Goal: Submit feedback/report problem

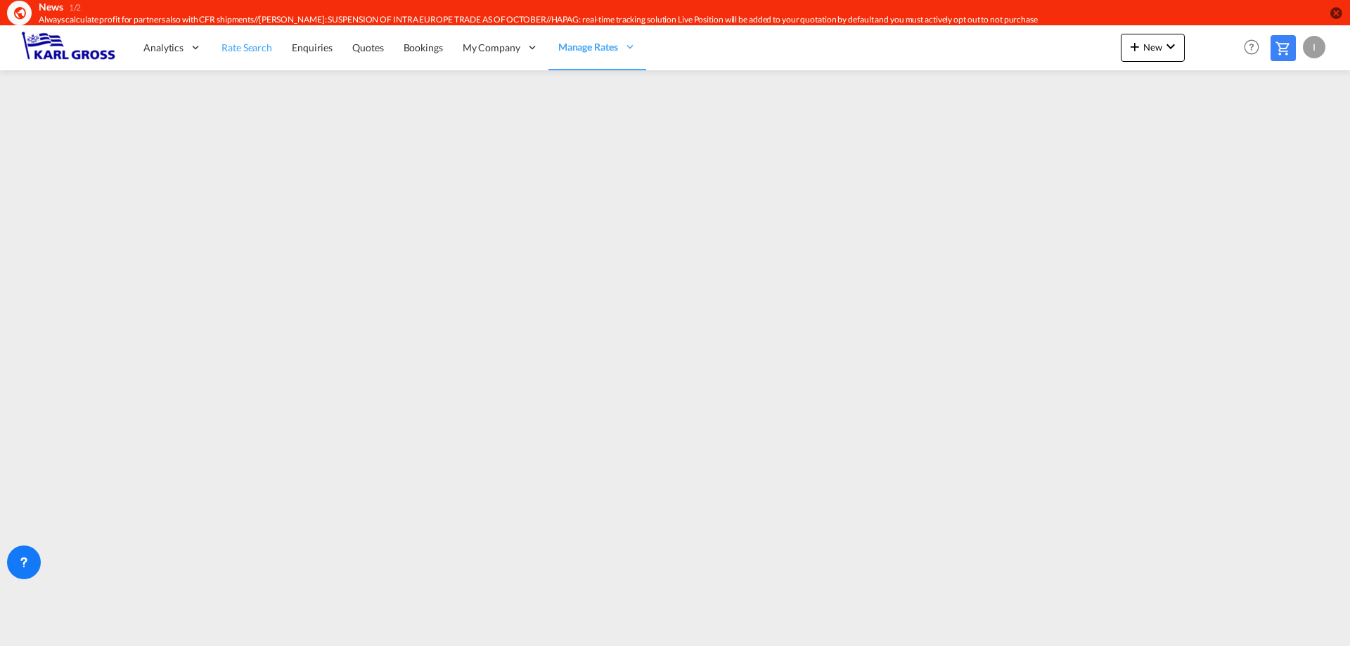
click at [238, 53] on span "Rate Search" at bounding box center [246, 47] width 51 height 12
click at [369, 48] on span "Quotes" at bounding box center [368, 47] width 31 height 12
click at [1145, 53] on button "New" at bounding box center [1153, 48] width 64 height 28
click at [236, 47] on md-backdrop at bounding box center [675, 323] width 1350 height 646
click at [236, 47] on span "Rate Search" at bounding box center [246, 47] width 51 height 12
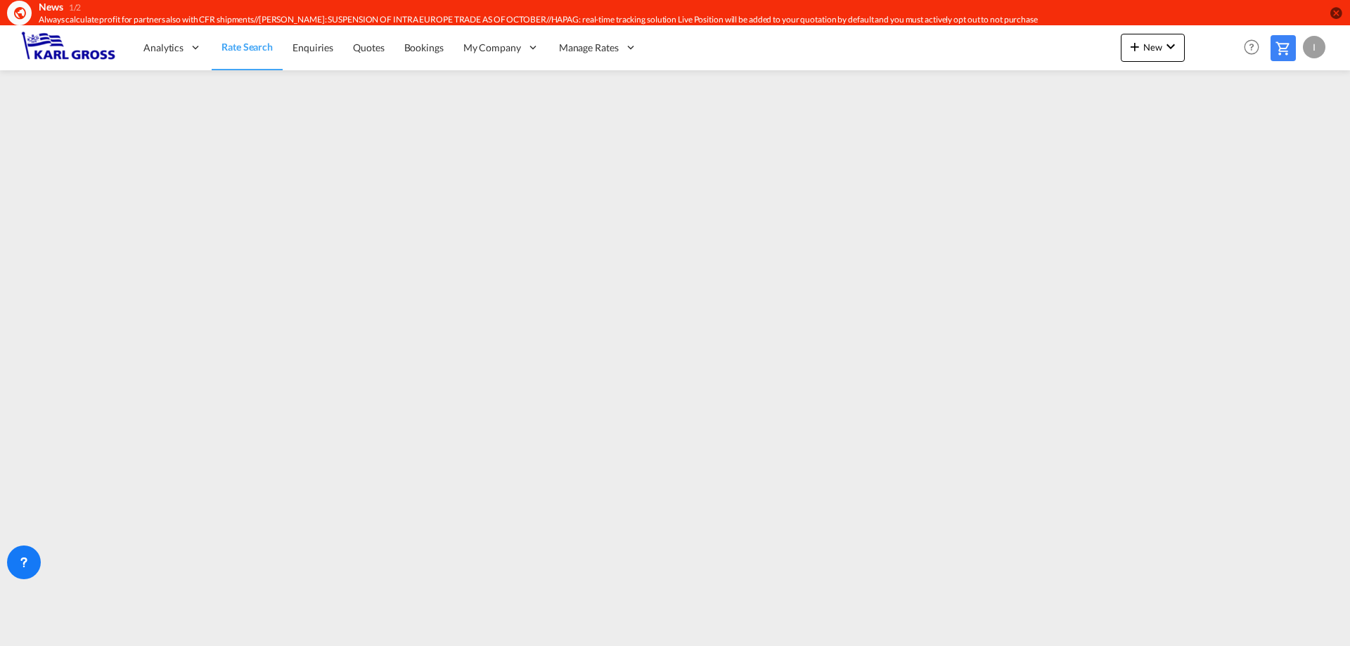
click at [1275, 51] on md-icon at bounding box center [1283, 48] width 17 height 17
click at [36, 557] on div at bounding box center [24, 563] width 34 height 34
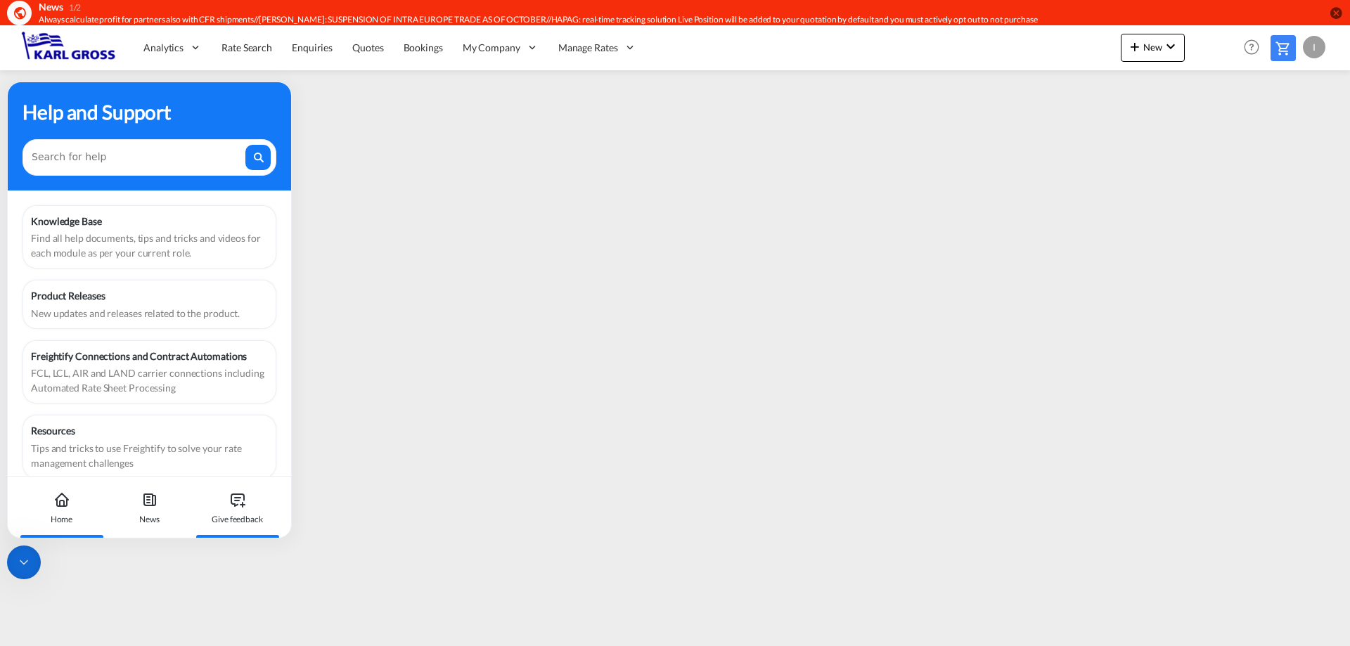
click at [245, 496] on icon at bounding box center [237, 499] width 17 height 17
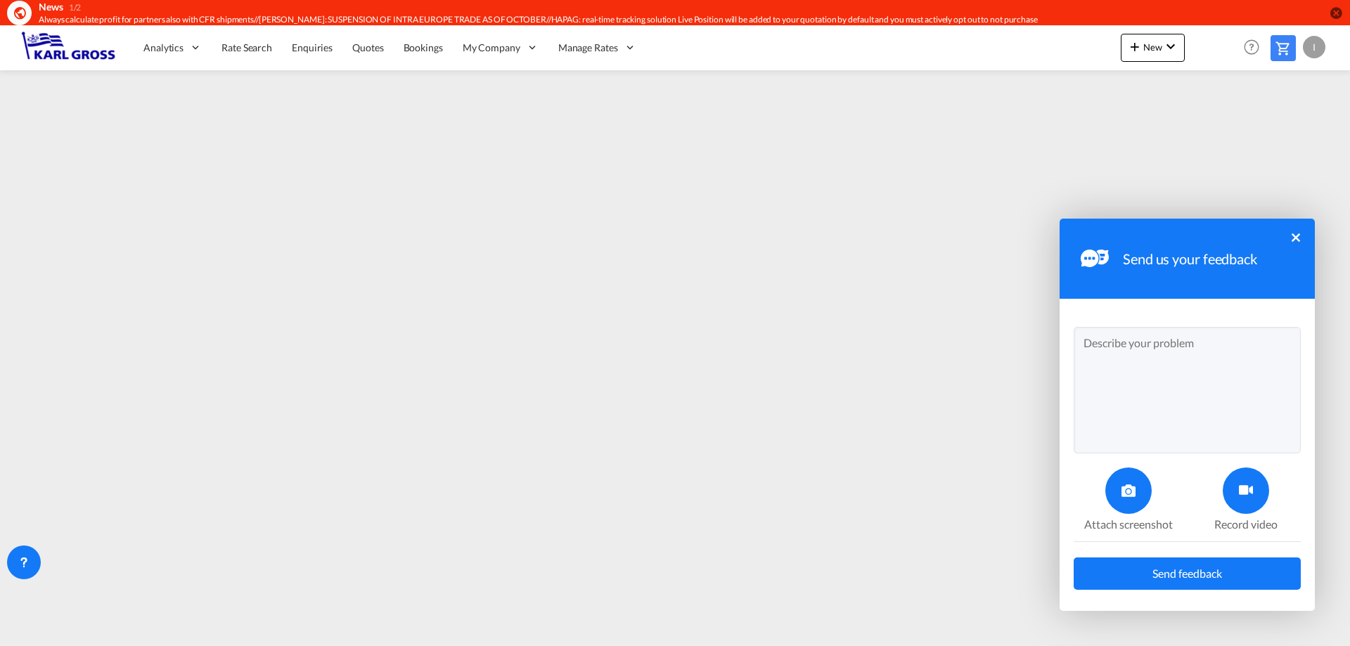
click at [1182, 361] on textarea at bounding box center [1187, 390] width 227 height 127
click at [1283, 362] on textarea "Dear all, to what extent is it possible to extent" at bounding box center [1187, 390] width 227 height 127
click at [1277, 371] on textarea "Dear all, to what extent is it possible to extent" at bounding box center [1187, 390] width 227 height 127
drag, startPoint x: 1266, startPoint y: 369, endPoint x: 1231, endPoint y: 368, distance: 34.5
click at [1231, 368] on textarea "Dear all, to what extent is it possible to extent" at bounding box center [1187, 390] width 227 height 127
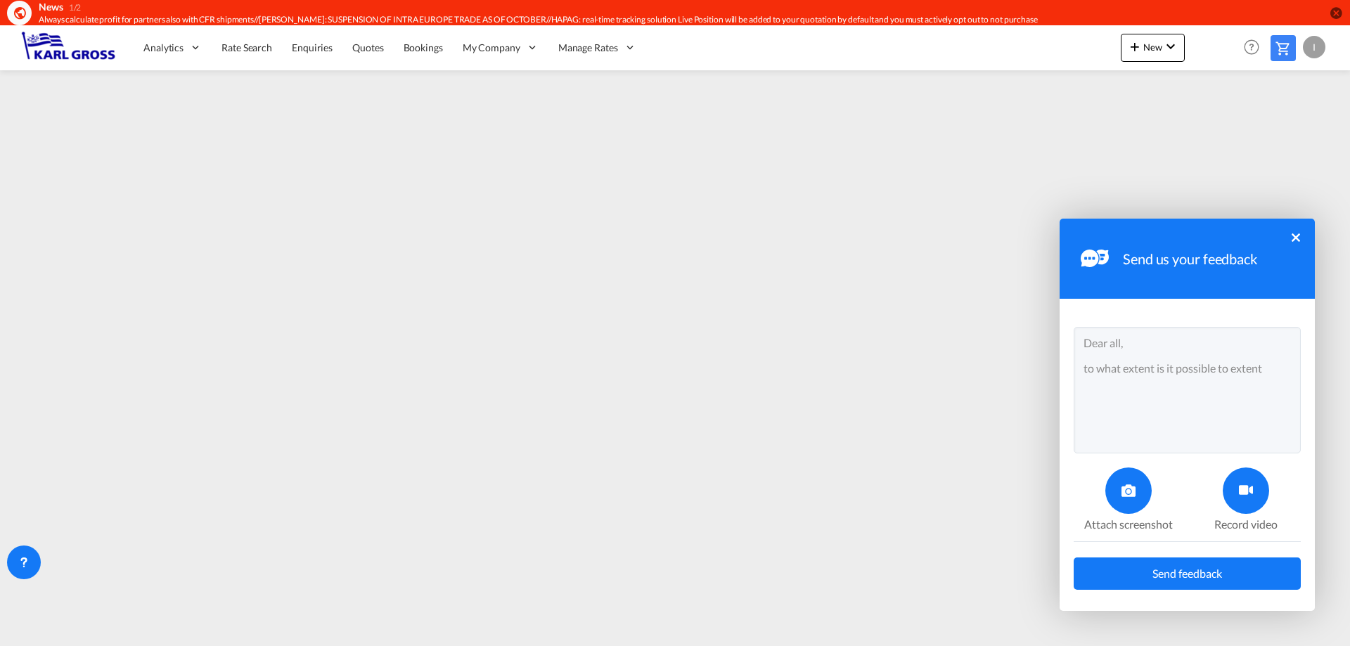
click at [1271, 369] on textarea "Dear all, to what extent is it possible to extent" at bounding box center [1187, 390] width 227 height 127
click at [1088, 446] on textarea "Dear all, to what extent is it possible to extend the validity of a rate if a b…" at bounding box center [1187, 390] width 227 height 127
type textarea "Dear all, to what extent is it possible to extend the validity of a rate if a b…"
click at [1250, 493] on icon at bounding box center [1246, 491] width 14 height 14
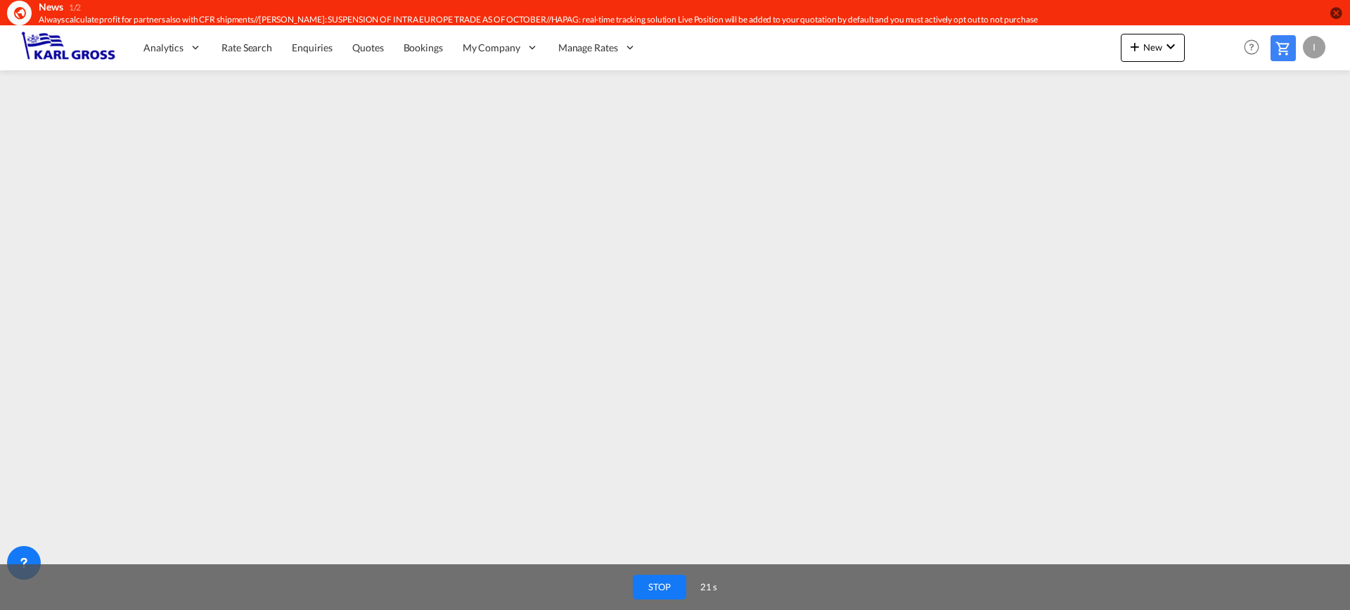
click at [660, 586] on button "STOP" at bounding box center [659, 586] width 53 height 25
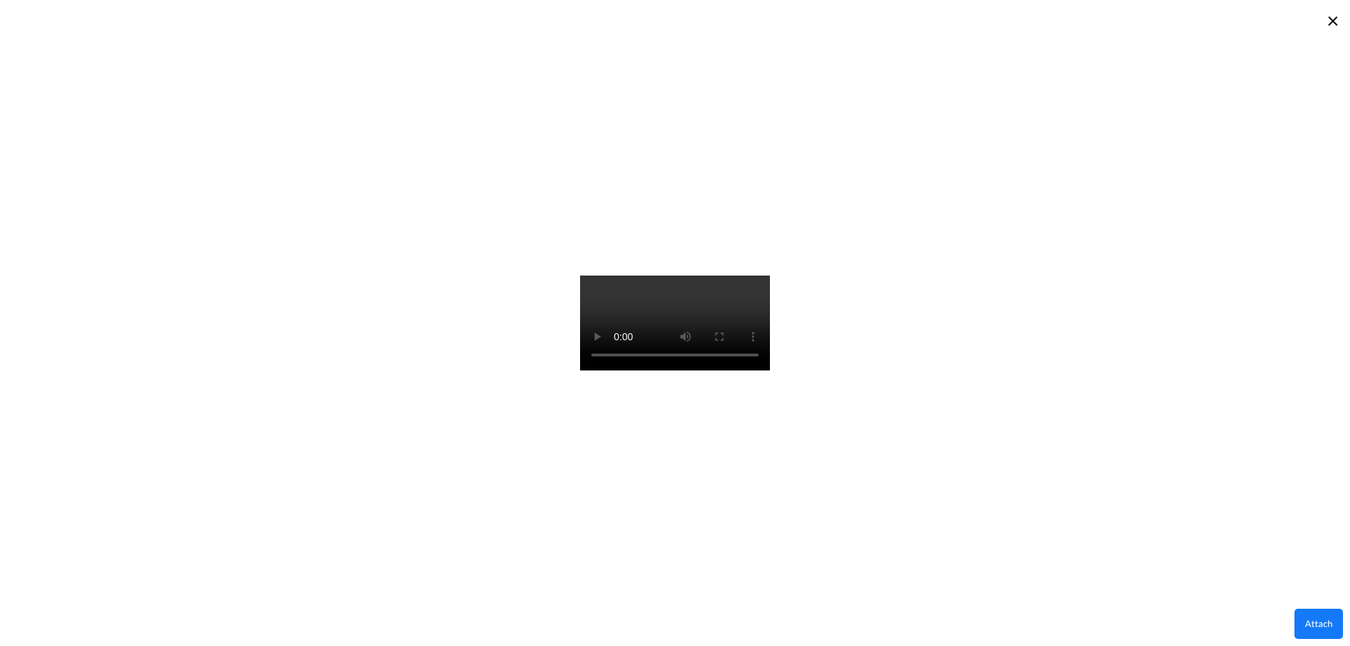
click at [1314, 621] on button "Attach" at bounding box center [1318, 624] width 49 height 30
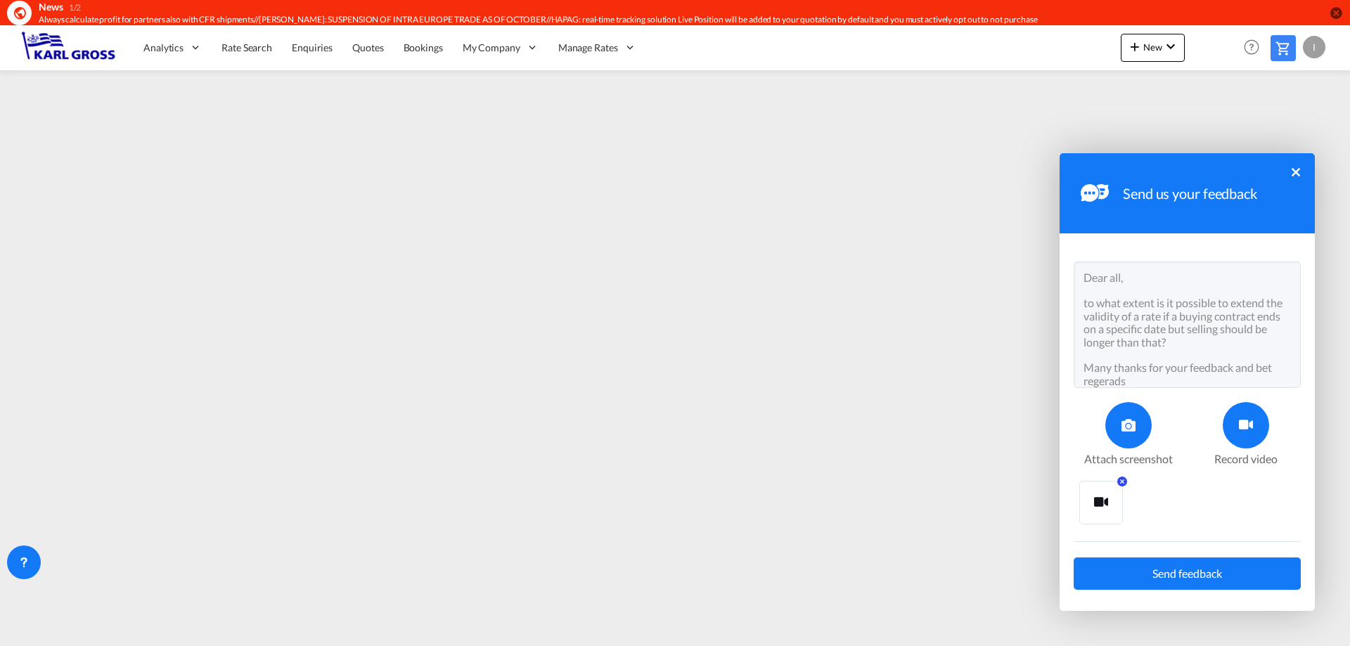
click at [1236, 570] on button "Send feedback" at bounding box center [1187, 574] width 227 height 32
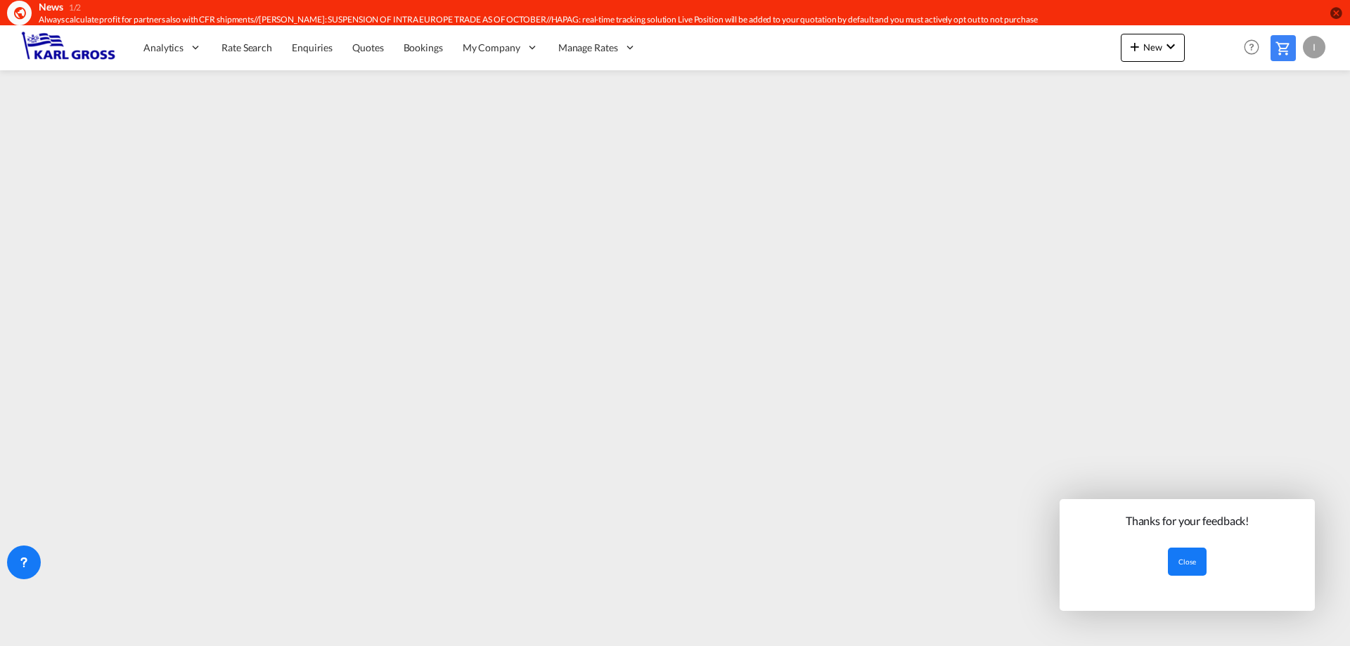
click at [1192, 553] on button "Close" at bounding box center [1187, 562] width 39 height 28
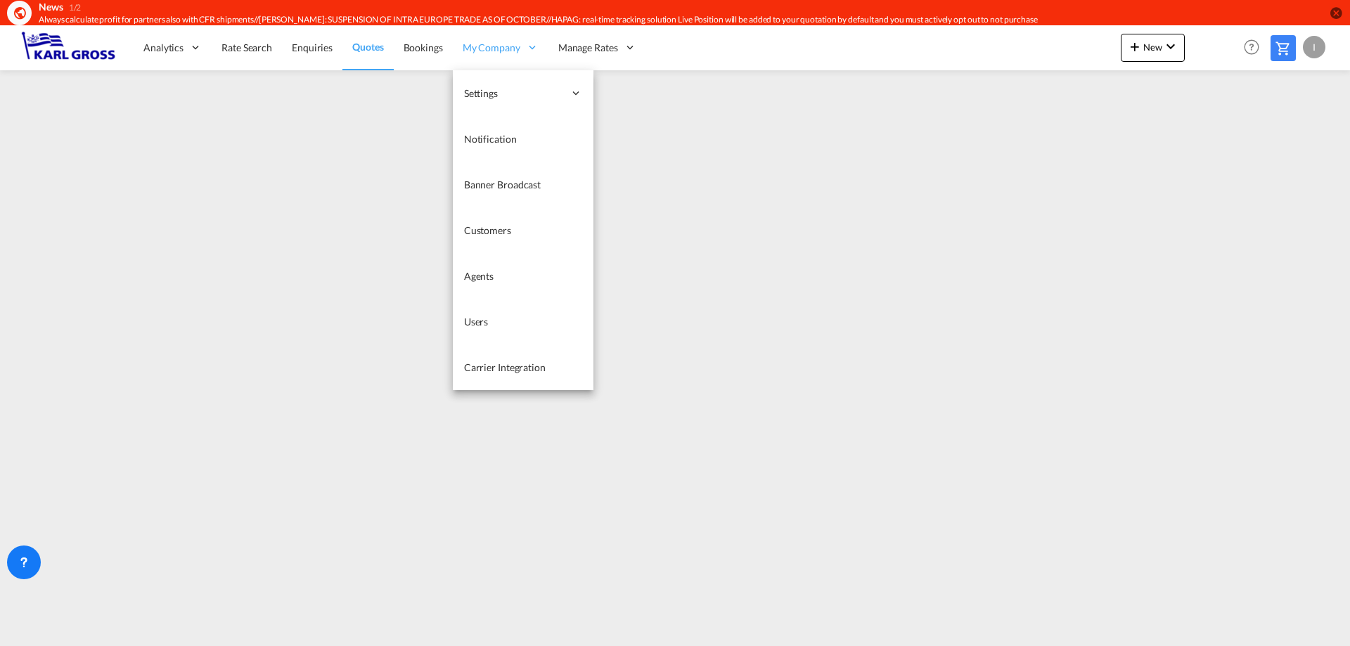
click at [494, 52] on span "My Company" at bounding box center [492, 48] width 58 height 14
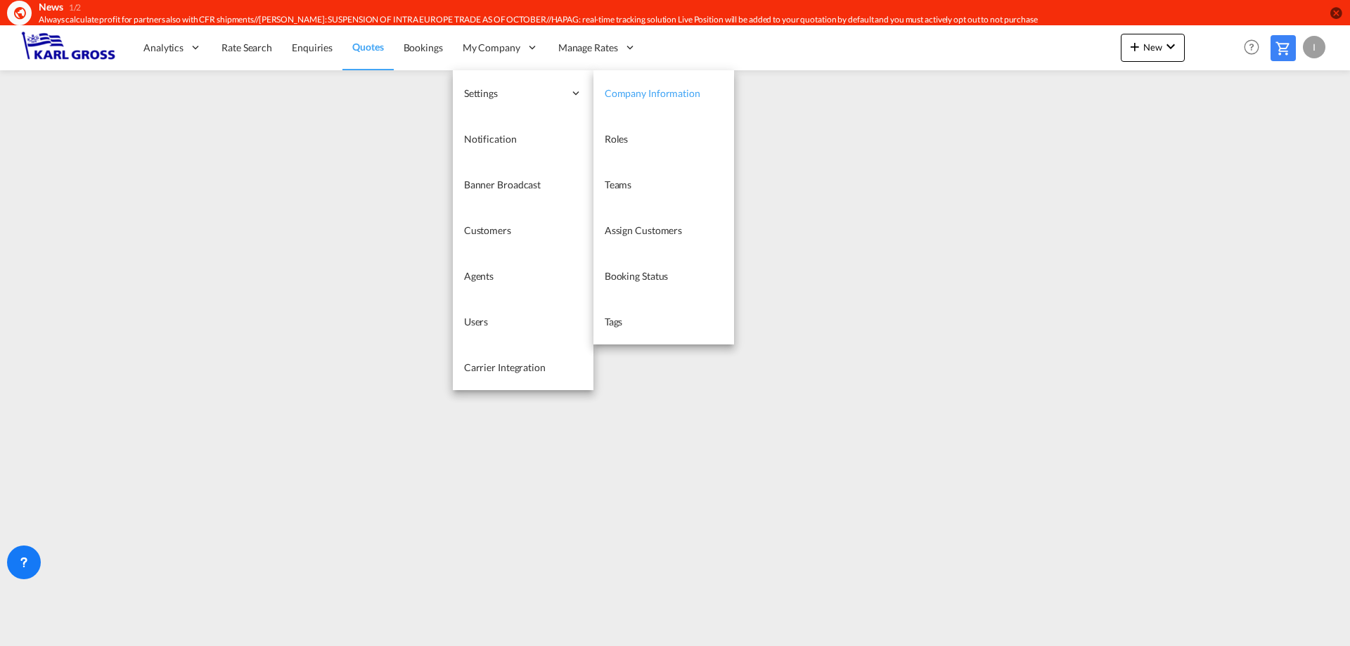
click at [651, 101] on link "Company Information" at bounding box center [663, 93] width 141 height 46
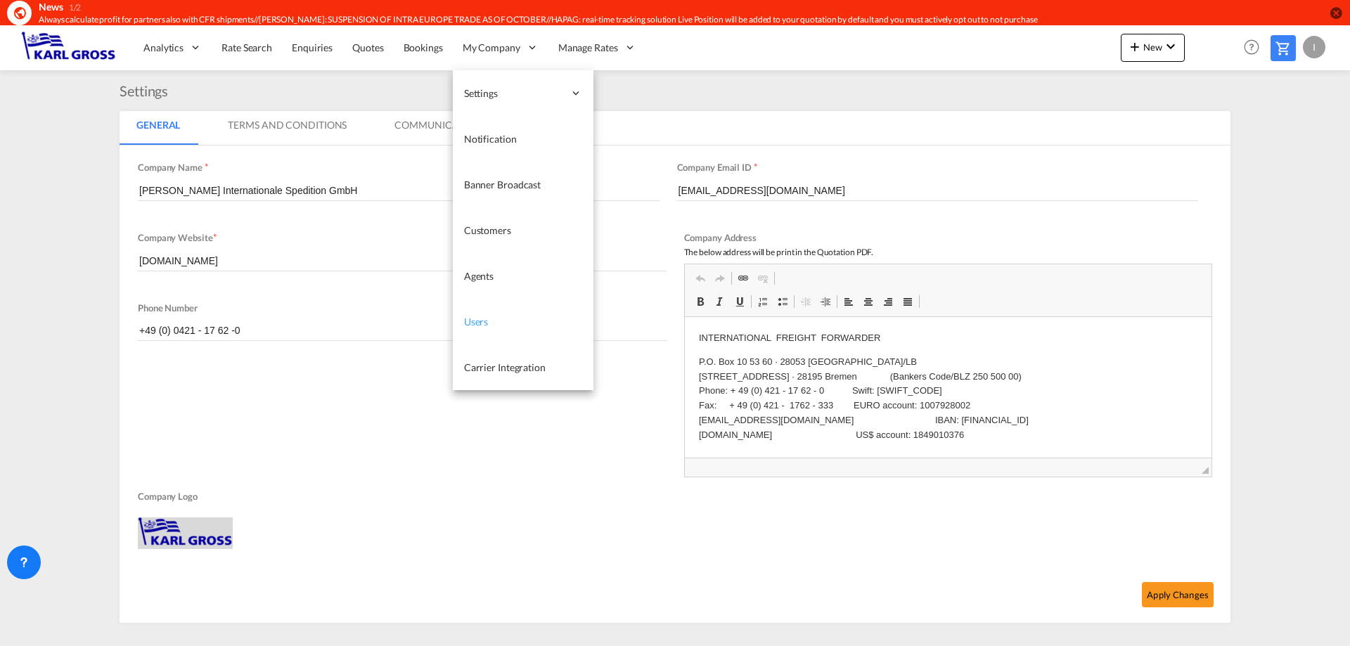
click at [506, 322] on link "Users" at bounding box center [523, 322] width 141 height 46
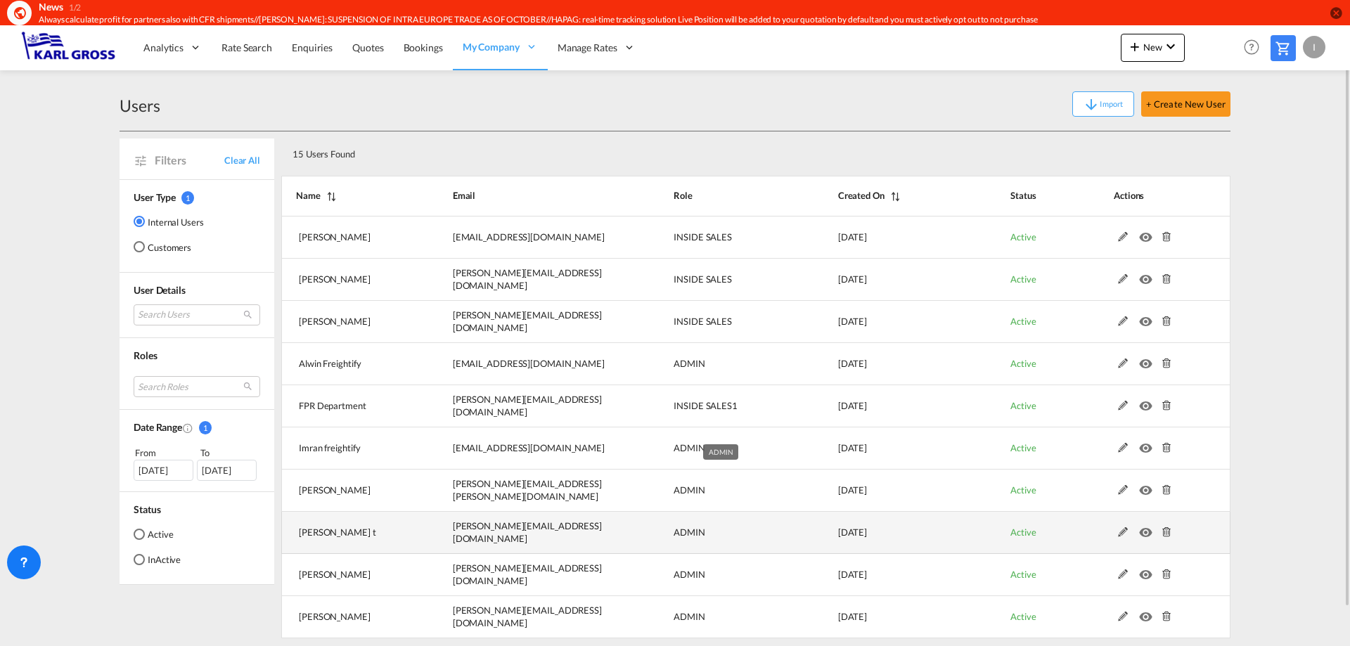
scroll to position [41, 0]
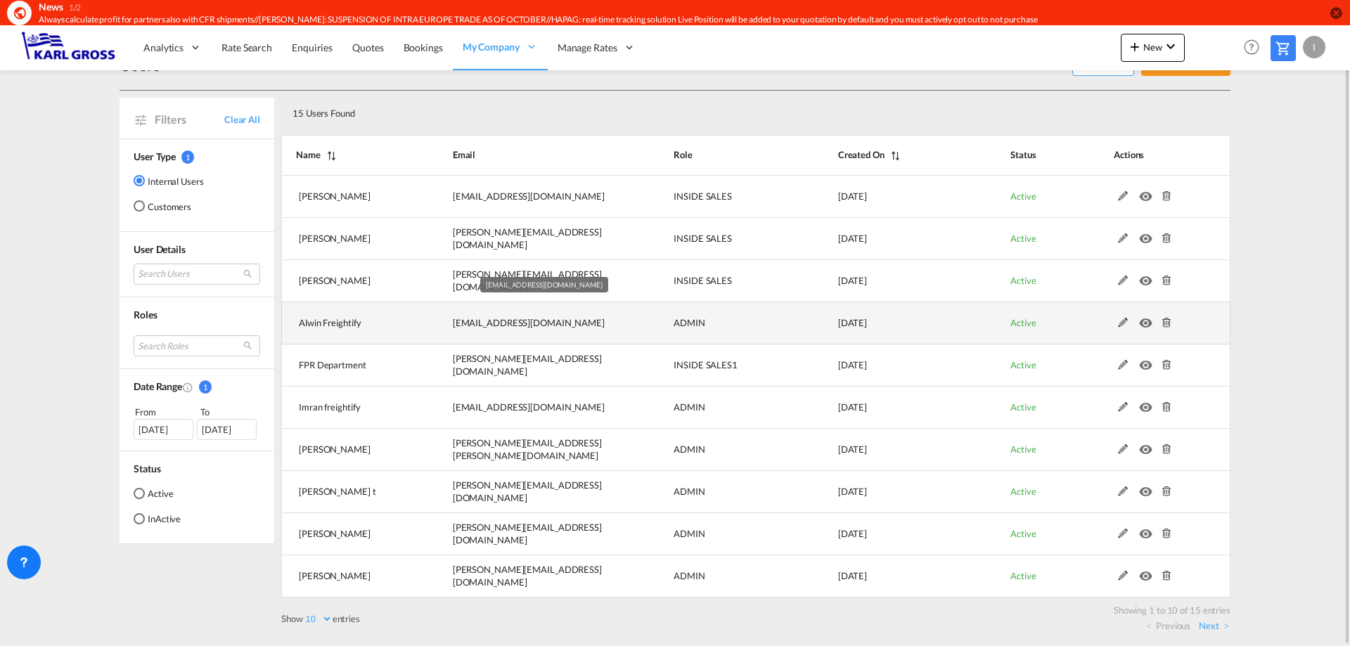
click at [448, 323] on td "[EMAIL_ADDRESS][DOMAIN_NAME]" at bounding box center [528, 323] width 221 height 42
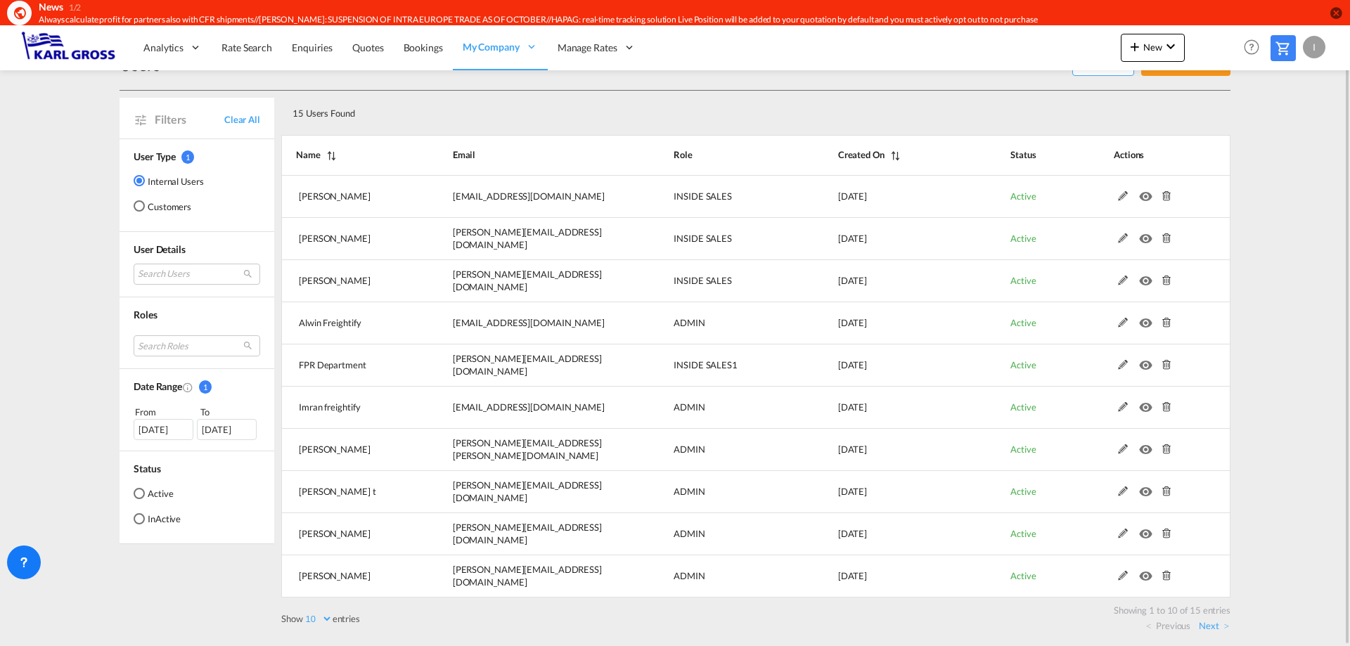
click at [319, 619] on select "10 25 50 100" at bounding box center [318, 619] width 30 height 12
select select "25"
click at [304, 613] on select "10 25 50 100" at bounding box center [318, 619] width 30 height 12
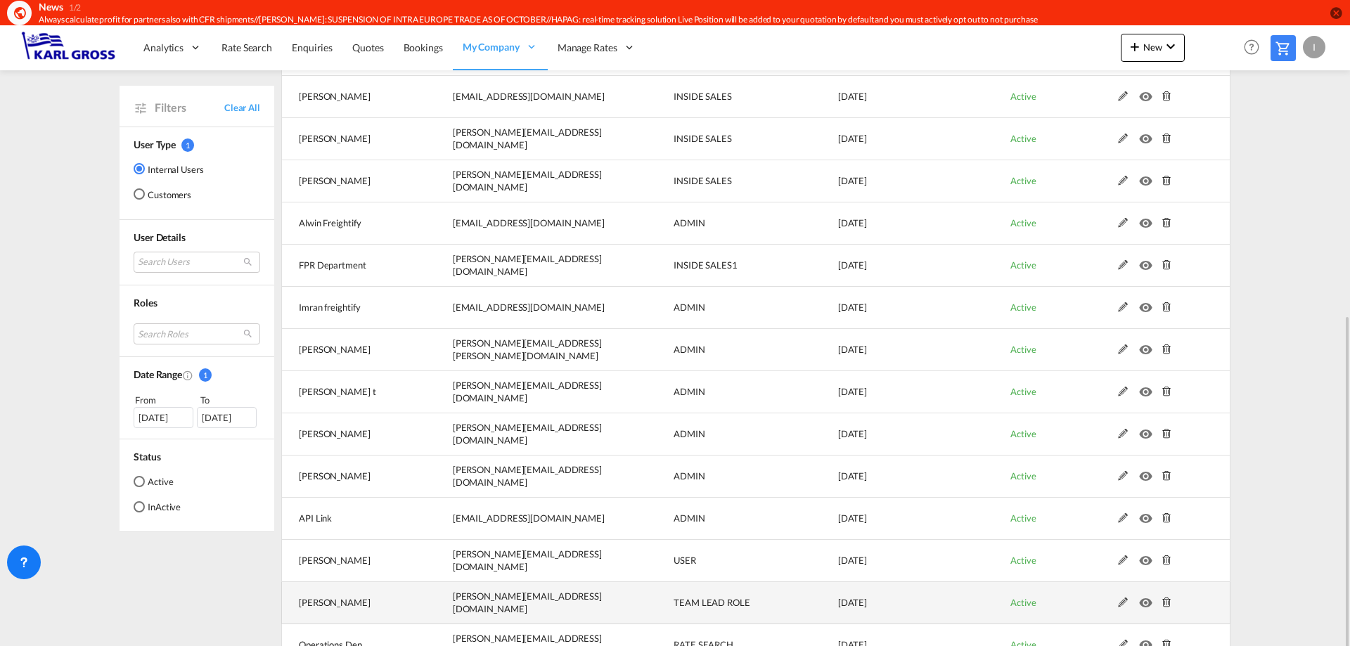
scroll to position [252, 0]
